Goal: Task Accomplishment & Management: Manage account settings

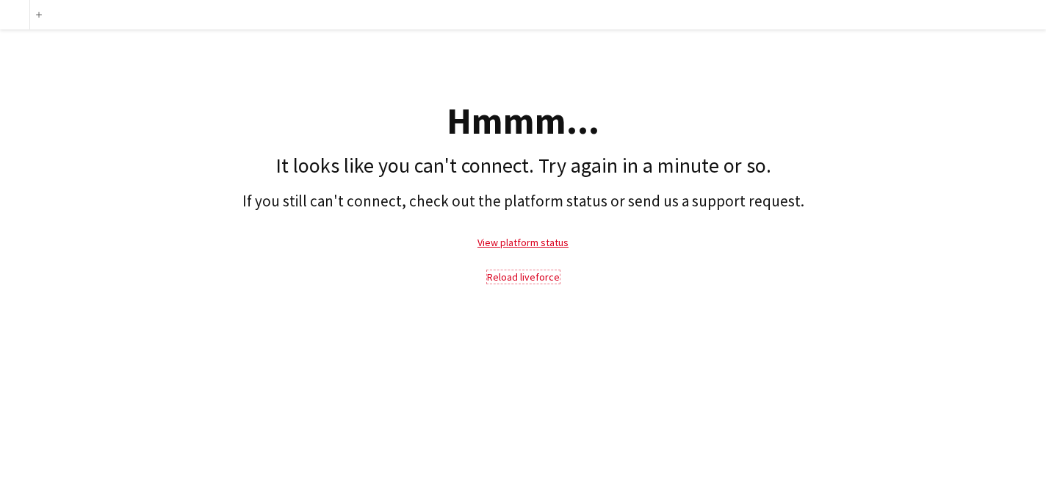
click at [551, 280] on link "Reload liveforce" at bounding box center [523, 276] width 73 height 13
click at [514, 278] on link "Reload liveforce" at bounding box center [523, 276] width 73 height 13
click at [541, 284] on p "Reload liveforce" at bounding box center [522, 277] width 1031 height 34
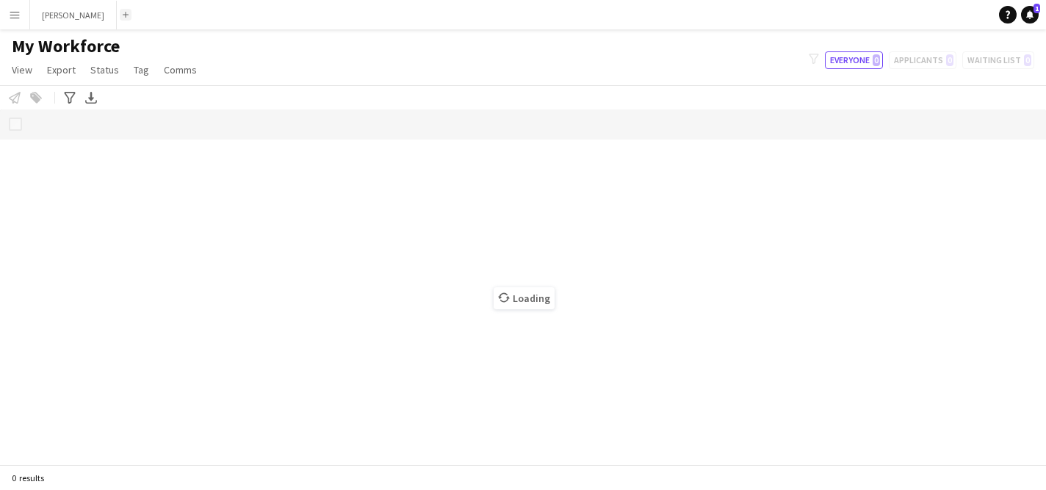
click at [123, 17] on app-icon "Add" at bounding box center [126, 15] width 6 height 6
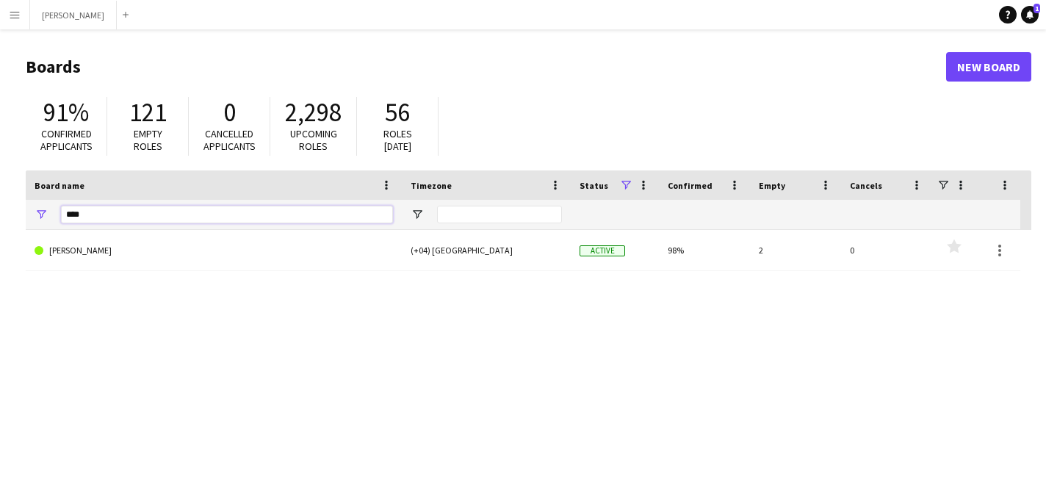
drag, startPoint x: 95, startPoint y: 215, endPoint x: 51, endPoint y: 213, distance: 43.4
click at [51, 213] on div "****" at bounding box center [214, 214] width 376 height 29
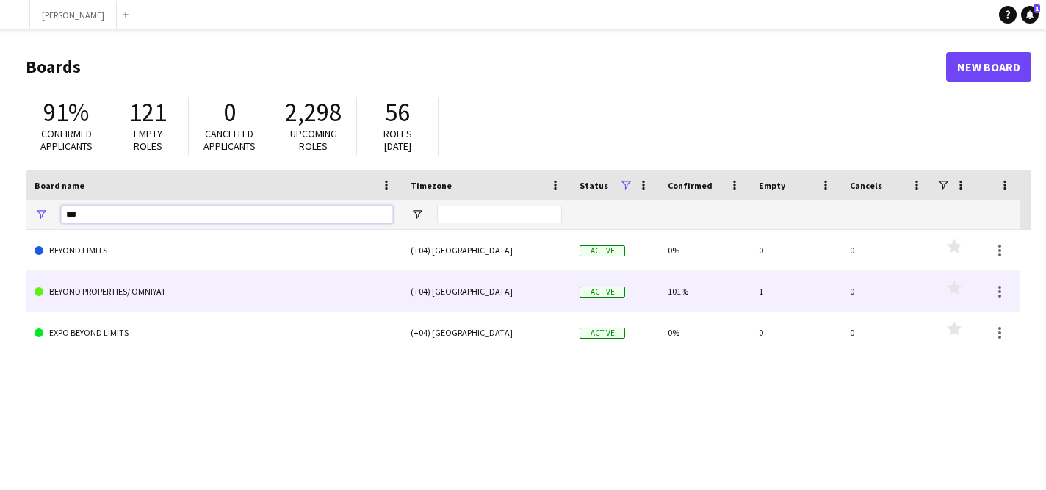
type input "***"
click at [147, 287] on link "BEYOND PROPERTIES/ OMNIYAT" at bounding box center [214, 291] width 359 height 41
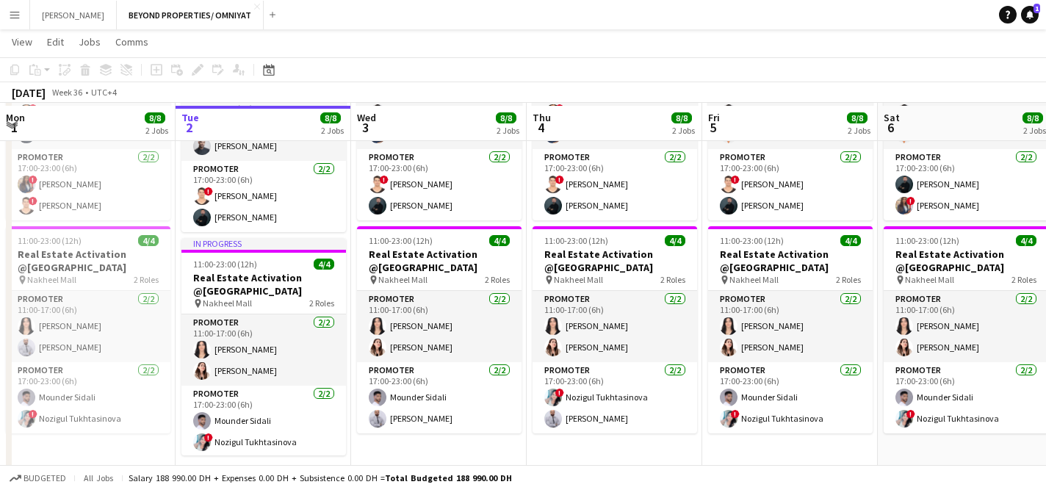
scroll to position [322, 0]
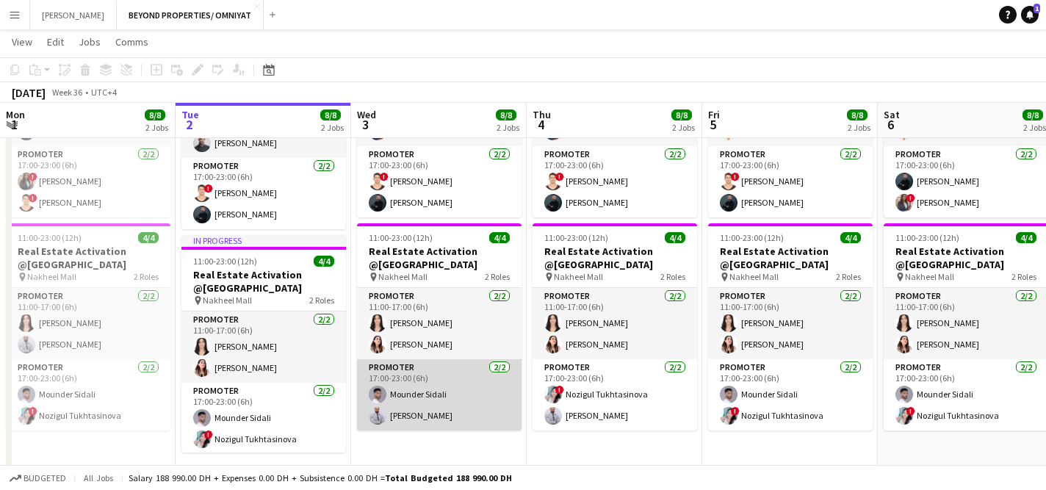
click at [427, 413] on app-card-role "Promoter [DATE] 17:00-23:00 (6h) Mounder Sidali [PERSON_NAME]" at bounding box center [439, 394] width 165 height 71
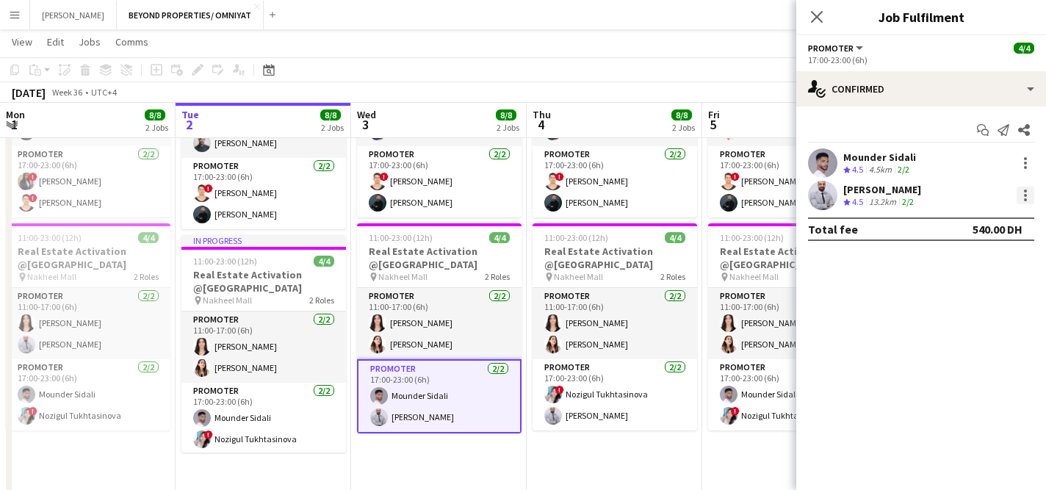
click at [1021, 192] on div at bounding box center [1026, 196] width 18 height 18
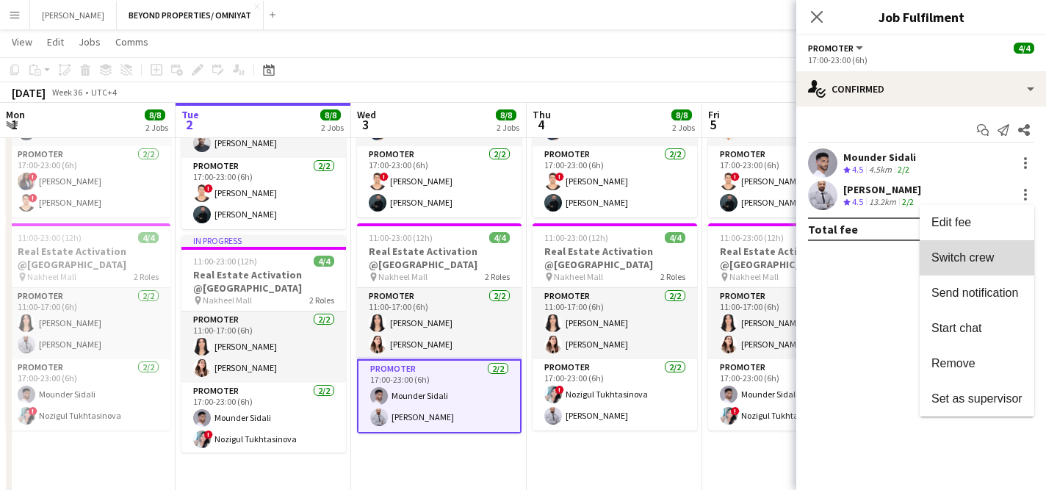
click at [964, 252] on span "Switch crew" at bounding box center [963, 257] width 62 height 12
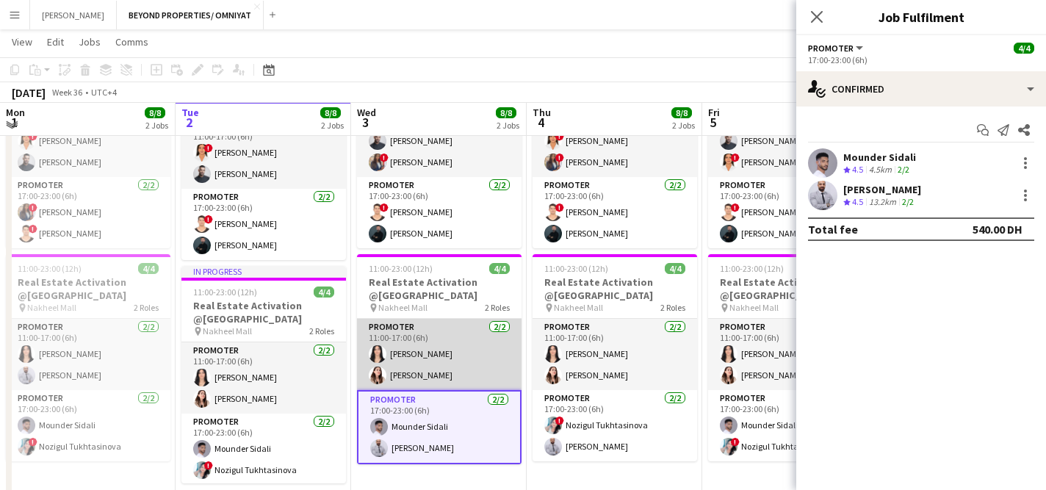
click at [426, 372] on app-card-role "Promoter [DATE] 11:00-17:00 (6h) [PERSON_NAME] [PERSON_NAME] Alnajjad" at bounding box center [439, 354] width 165 height 71
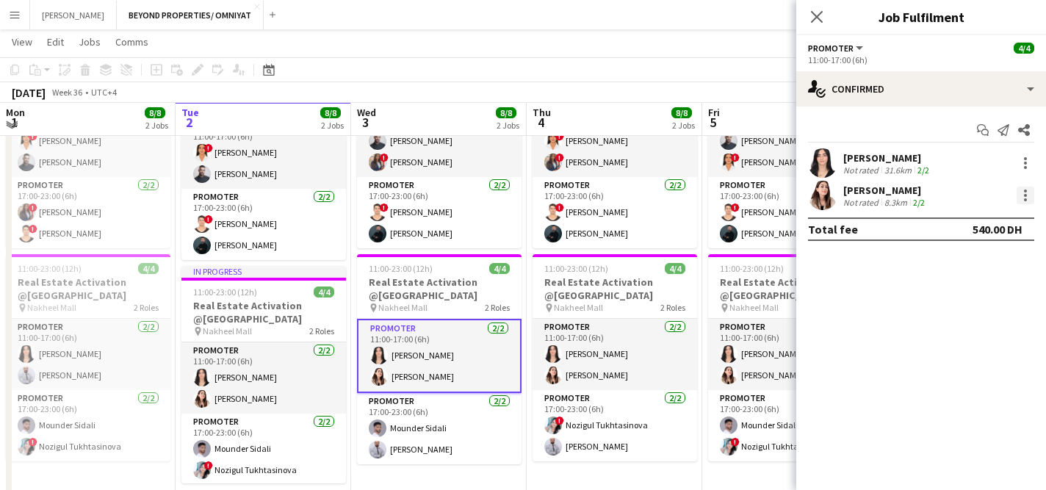
click at [1019, 193] on div at bounding box center [1026, 196] width 18 height 18
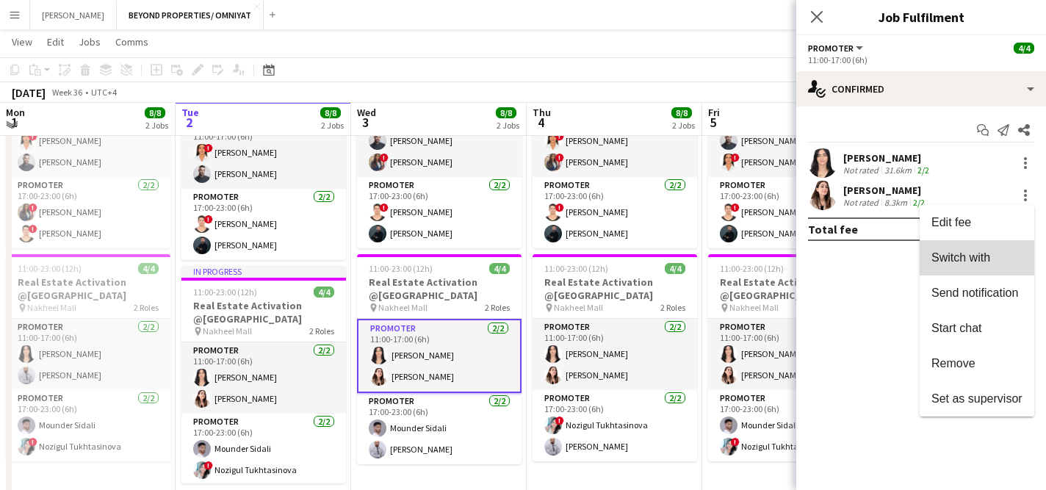
click at [976, 259] on span "Switch with" at bounding box center [961, 257] width 59 height 12
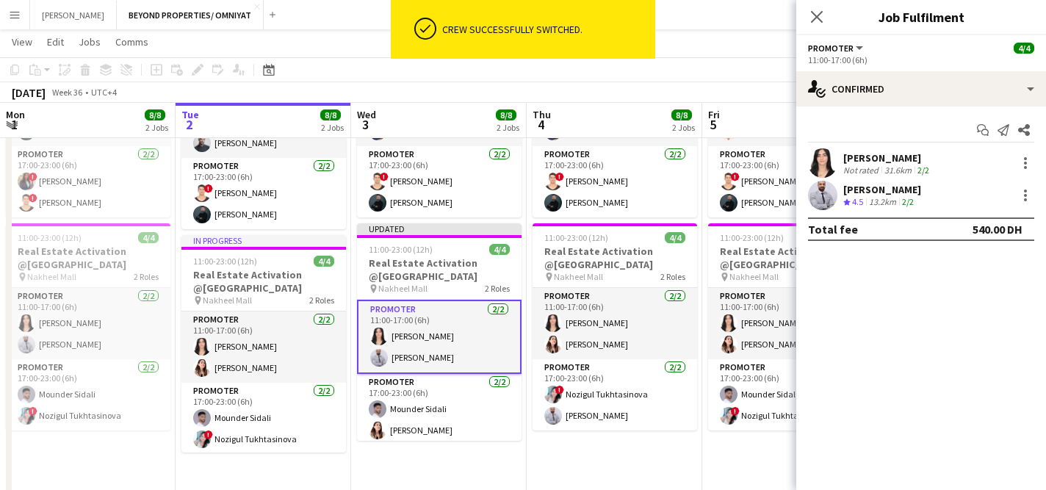
click at [754, 93] on div "[DATE] Week 36 • UTC+4 Publish 1 job Revert 1 job" at bounding box center [523, 92] width 1046 height 21
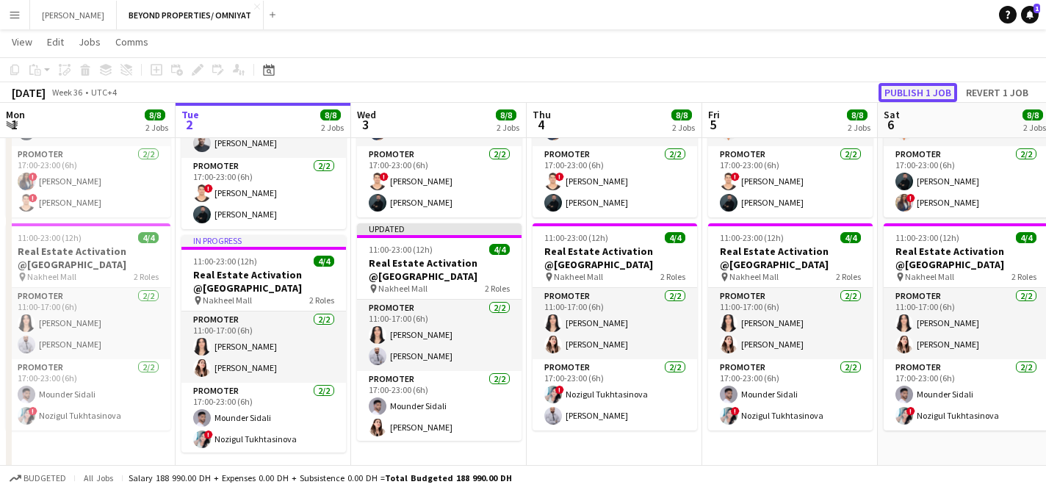
click at [934, 94] on button "Publish 1 job" at bounding box center [918, 92] width 79 height 19
